Goal: Navigation & Orientation: Find specific page/section

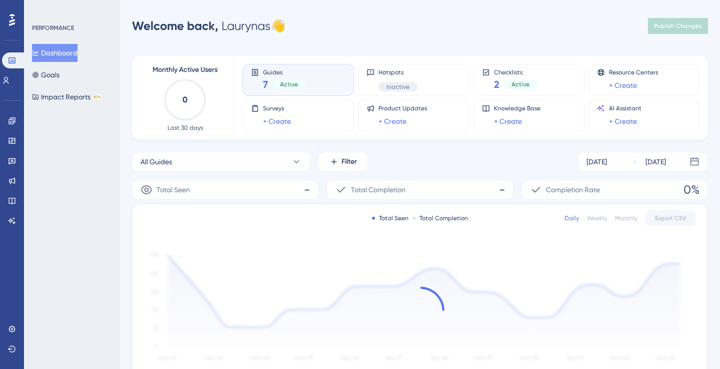
click at [187, 69] on span "Monthly Active Users" at bounding box center [184, 70] width 65 height 12
click at [195, 70] on span "Monthly Active Users" at bounding box center [184, 70] width 65 height 12
